Goal: Navigation & Orientation: Find specific page/section

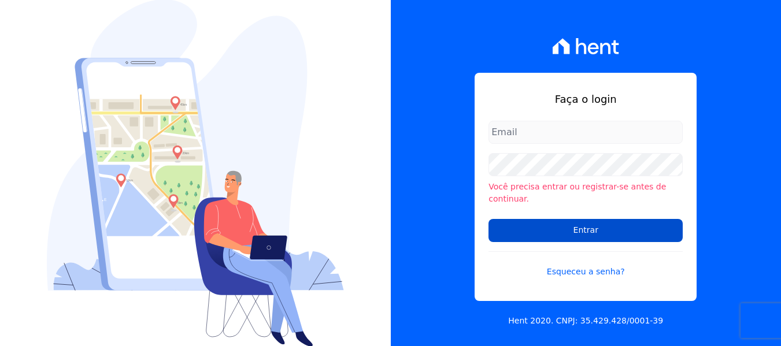
type input "[EMAIL_ADDRESS][DOMAIN_NAME]"
click at [577, 228] on input "Entrar" at bounding box center [586, 230] width 194 height 23
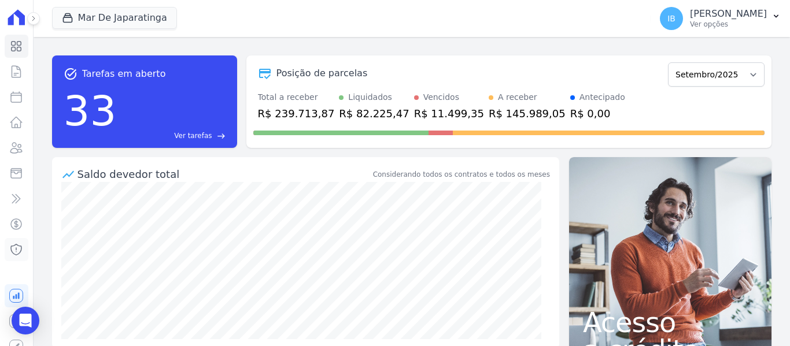
click at [10, 253] on icon at bounding box center [16, 250] width 14 height 14
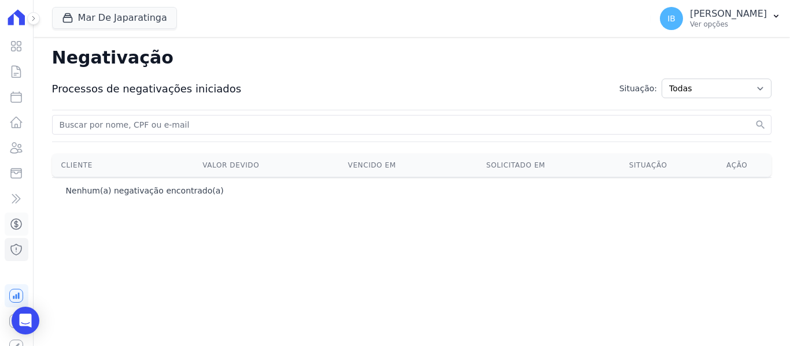
click at [13, 227] on icon at bounding box center [16, 224] width 14 height 14
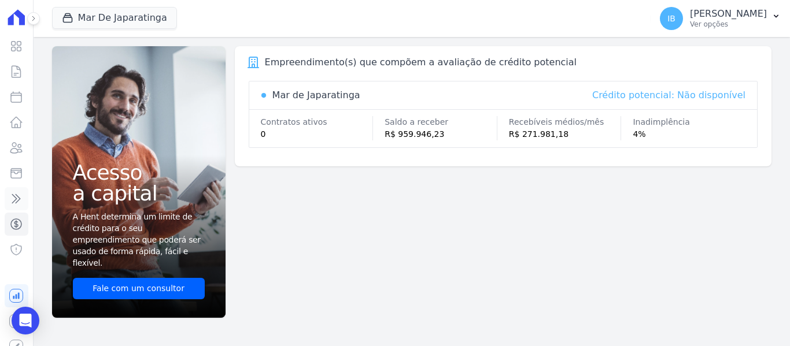
click at [12, 196] on icon at bounding box center [16, 199] width 14 height 14
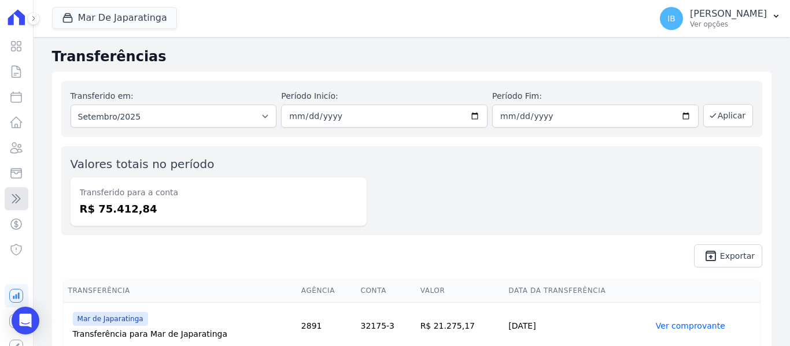
click at [7, 206] on link "Transferências" at bounding box center [17, 198] width 24 height 23
click at [12, 175] on icon at bounding box center [16, 174] width 14 height 14
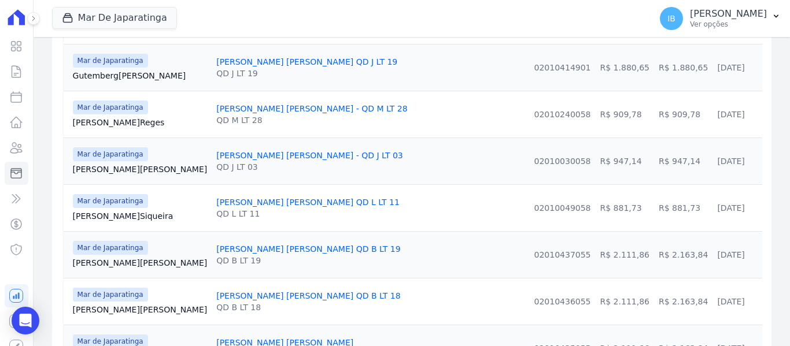
scroll to position [520, 0]
